Goal: Task Accomplishment & Management: Manage account settings

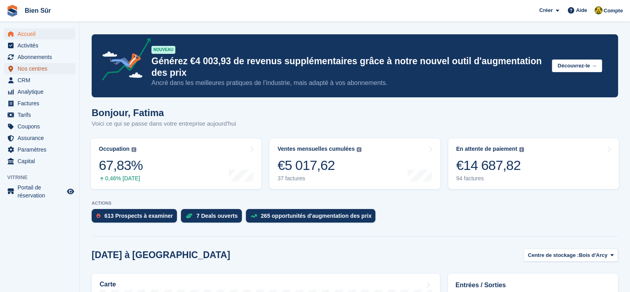
click at [47, 67] on span "Nos centres" at bounding box center [42, 68] width 48 height 11
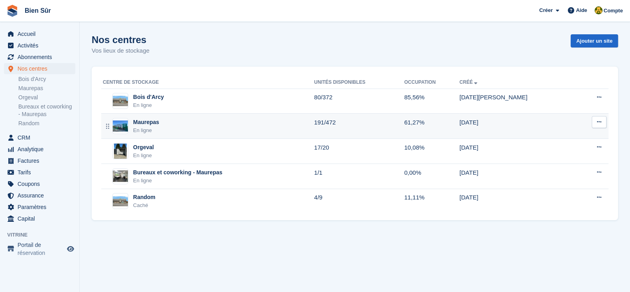
click at [161, 126] on div "Maurepas En ligne" at bounding box center [208, 126] width 211 height 16
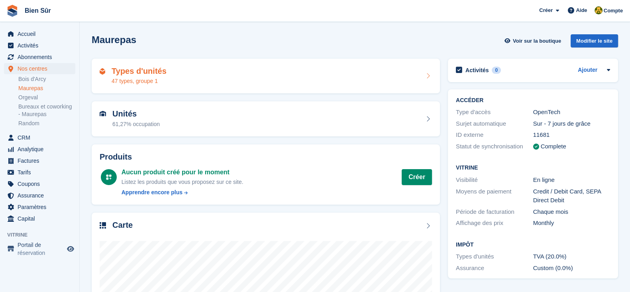
click at [150, 71] on h2 "Types d'unités" at bounding box center [139, 71] width 55 height 9
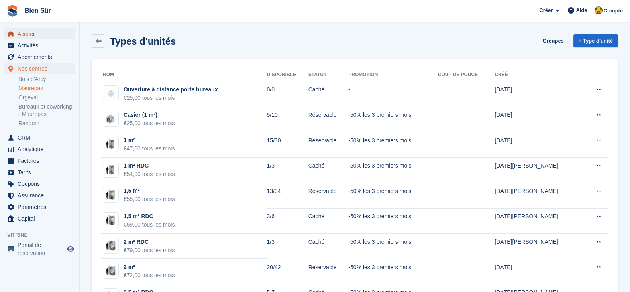
click at [26, 31] on span "Accueil" at bounding box center [42, 33] width 48 height 11
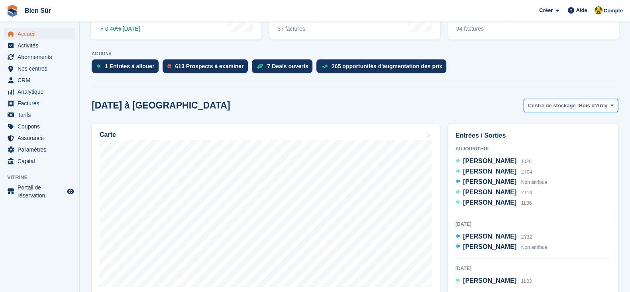
click at [557, 106] on span "Centre de stockage :" at bounding box center [553, 106] width 51 height 8
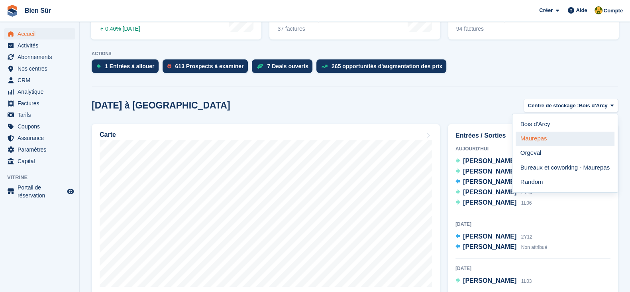
click at [556, 142] on link "Maurepas" at bounding box center [565, 138] width 99 height 14
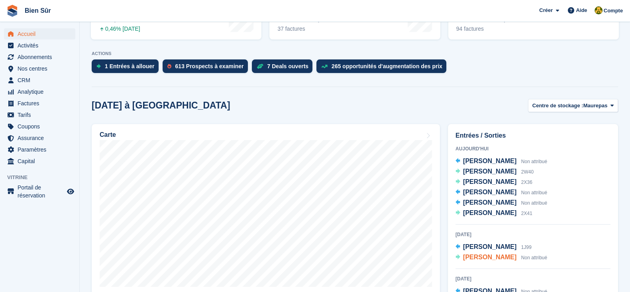
click at [488, 257] on span "[PERSON_NAME]" at bounding box center [489, 256] width 53 height 7
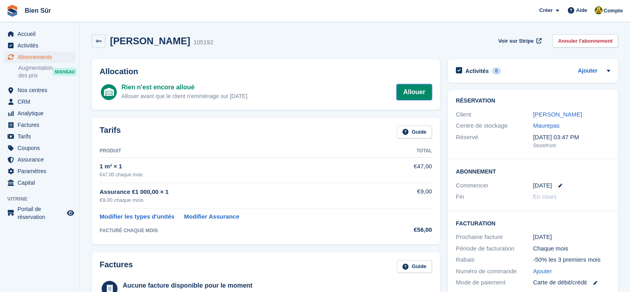
click at [412, 96] on link "Allouer" at bounding box center [413, 92] width 35 height 16
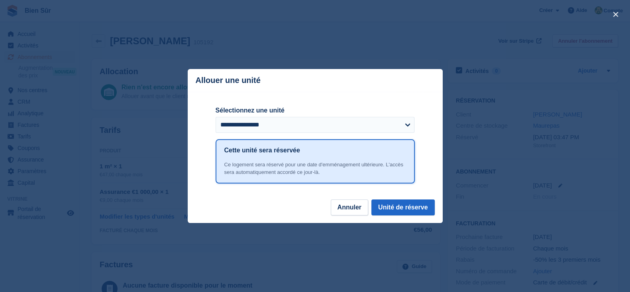
click at [293, 112] on label "Sélectionnez une unité" at bounding box center [315, 111] width 199 height 10
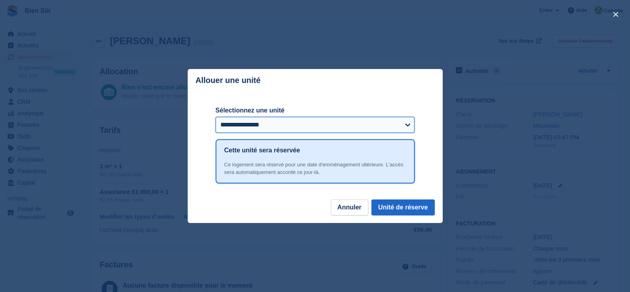
click at [293, 117] on select "**********" at bounding box center [315, 125] width 199 height 16
click at [287, 118] on select "**********" at bounding box center [315, 125] width 199 height 16
select select "*****"
click at [216, 117] on select "**********" at bounding box center [315, 125] width 199 height 16
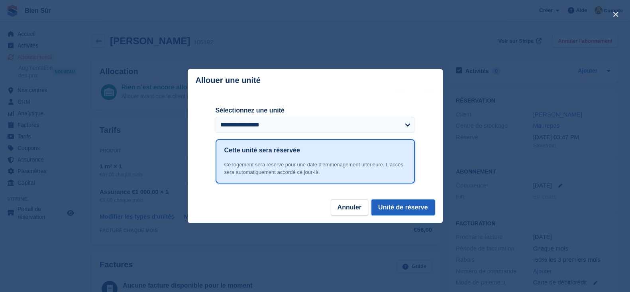
click at [399, 210] on button "Unité de réserve" at bounding box center [402, 207] width 63 height 16
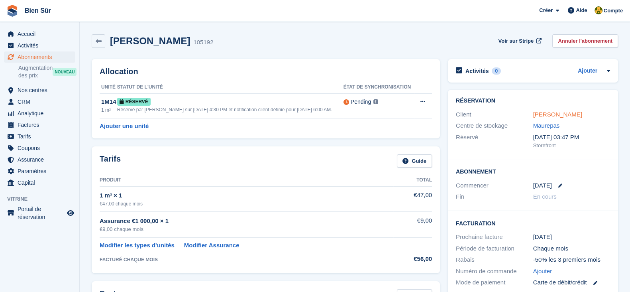
click at [554, 115] on link "[PERSON_NAME]" at bounding box center [557, 114] width 49 height 7
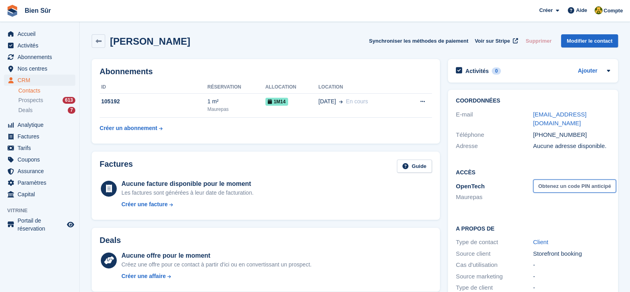
click at [559, 183] on button "Obtenez un code PIN anticipé" at bounding box center [574, 185] width 83 height 13
click at [555, 183] on icon at bounding box center [554, 186] width 7 height 6
drag, startPoint x: 553, startPoint y: 176, endPoint x: 534, endPoint y: 175, distance: 19.6
click at [534, 182] on div "207568 Changement" at bounding box center [571, 186] width 77 height 9
copy span "207568"
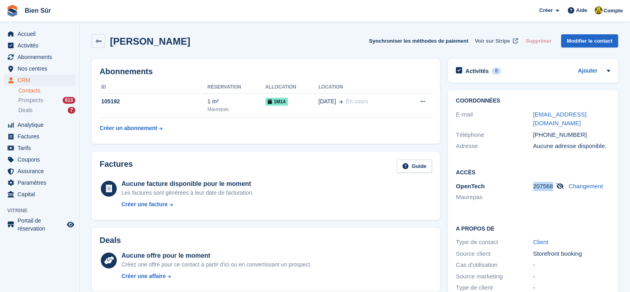
click at [492, 41] on span "Voir sur Stripe" at bounding box center [492, 41] width 35 height 8
